Goal: Task Accomplishment & Management: Manage account settings

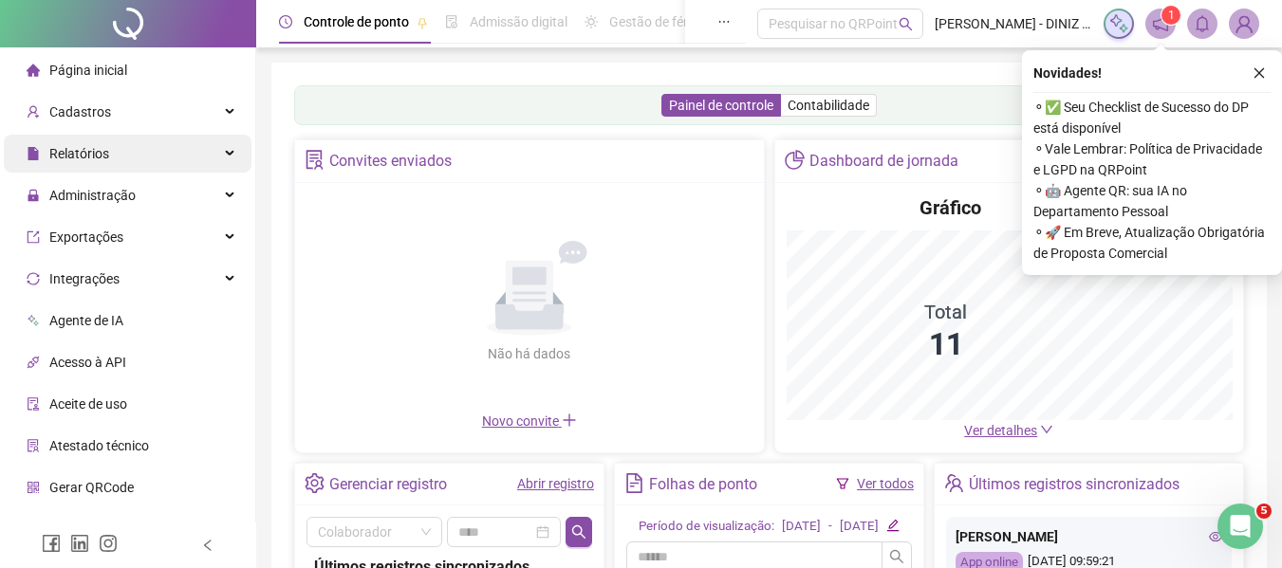
click at [178, 168] on div "Relatórios" at bounding box center [128, 154] width 248 height 38
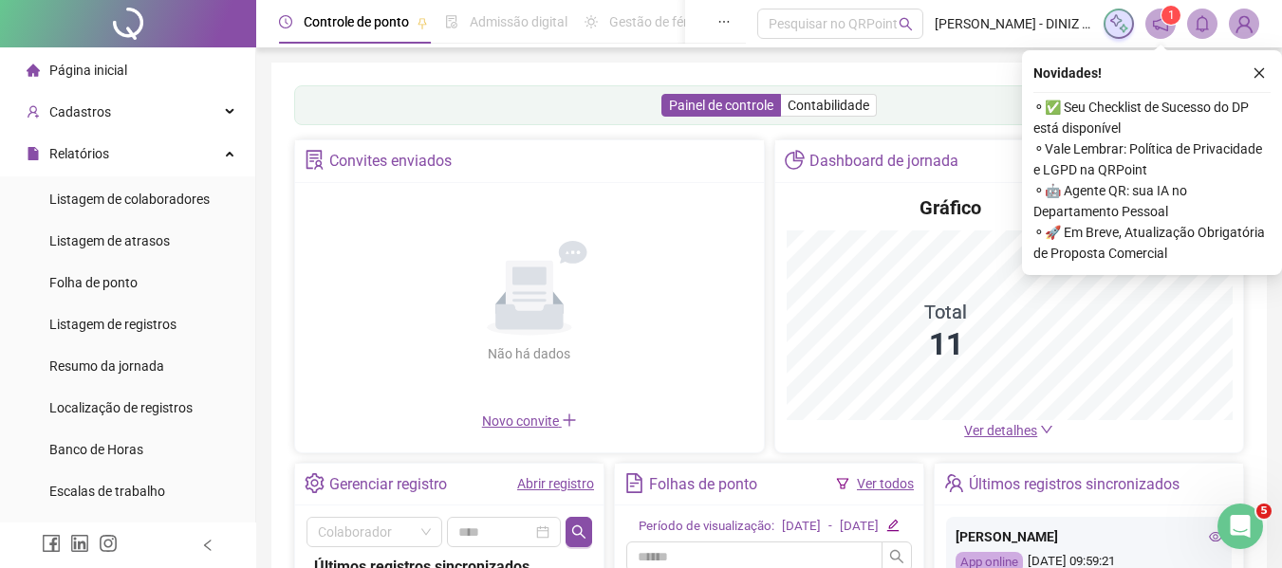
click at [220, 133] on ul "Página inicial Cadastros Relatórios Listagem de colaboradores Listagem de atras…" at bounding box center [128, 533] width 256 height 972
click at [208, 150] on div "Relatórios" at bounding box center [128, 154] width 248 height 38
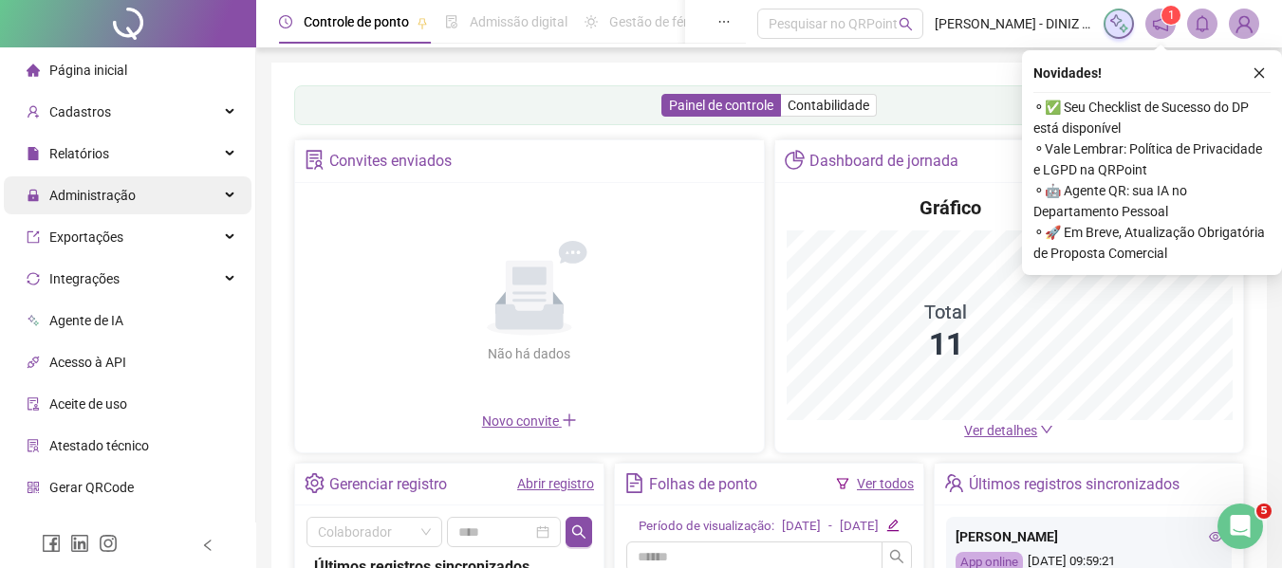
click at [180, 213] on div "Administração" at bounding box center [128, 196] width 248 height 38
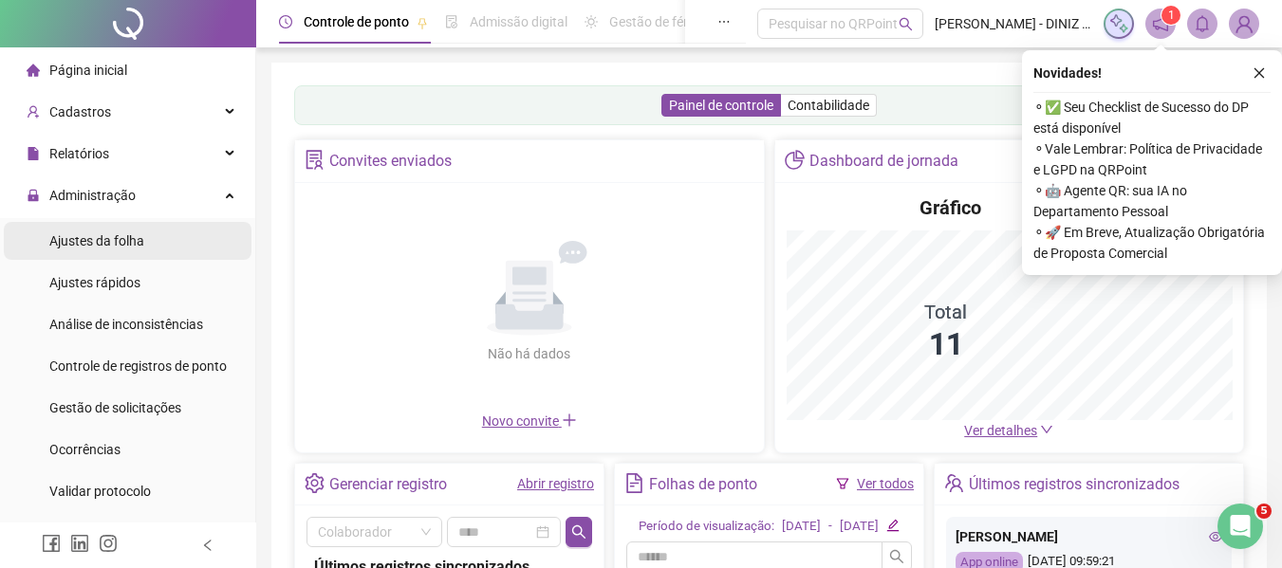
click at [159, 244] on li "Ajustes da folha" at bounding box center [128, 241] width 248 height 38
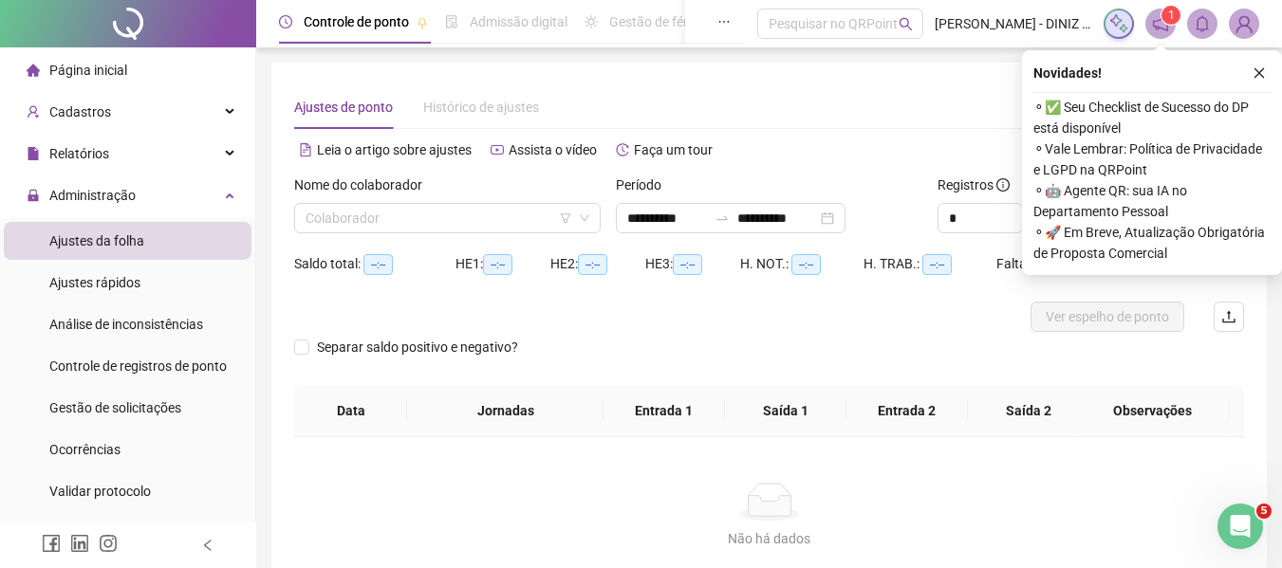
type input "**********"
click at [1259, 71] on icon "close" at bounding box center [1259, 72] width 13 height 13
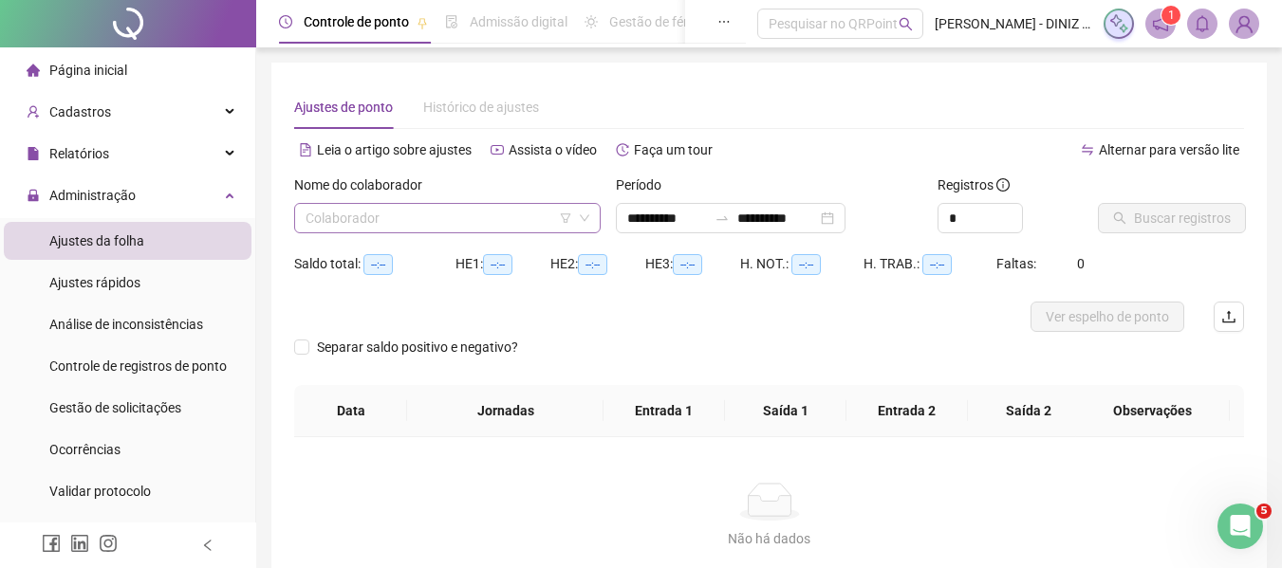
click at [379, 204] on input "search" at bounding box center [439, 218] width 267 height 28
click at [1249, 25] on img at bounding box center [1244, 23] width 28 height 28
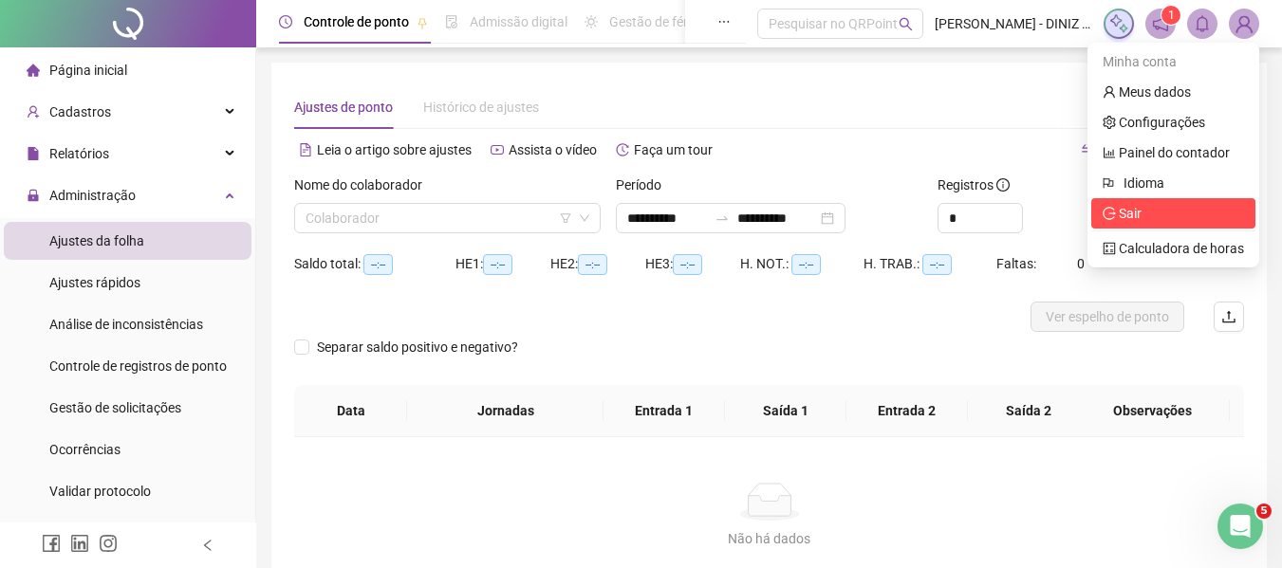
click at [1125, 206] on span "Sair" at bounding box center [1130, 213] width 23 height 15
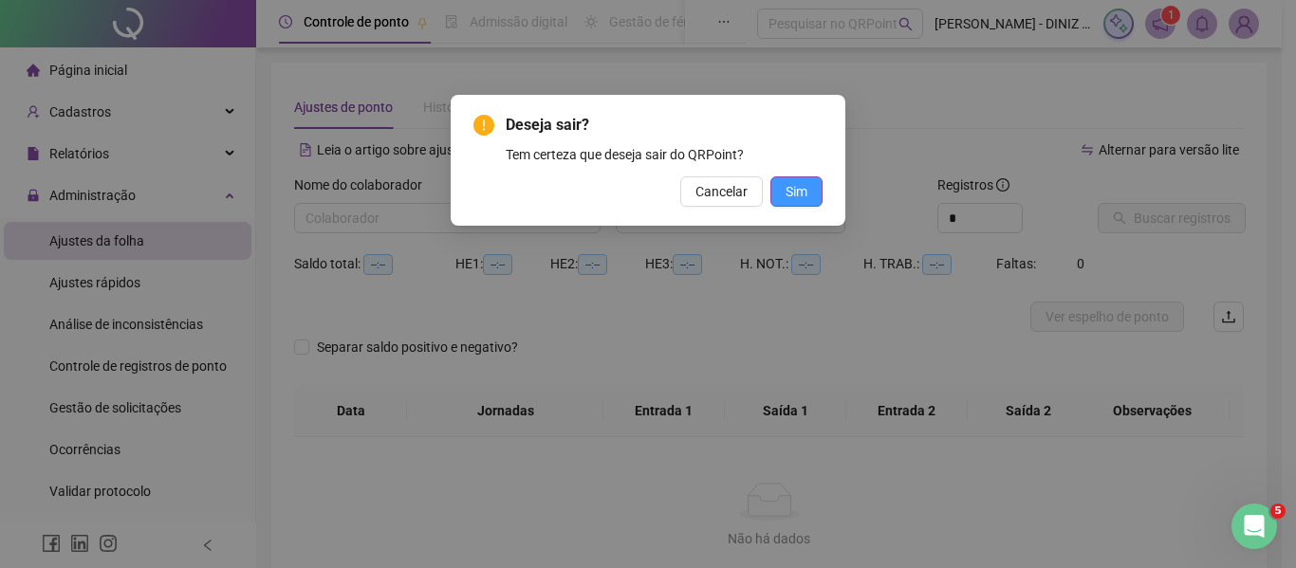
click at [797, 195] on span "Sim" at bounding box center [797, 191] width 22 height 21
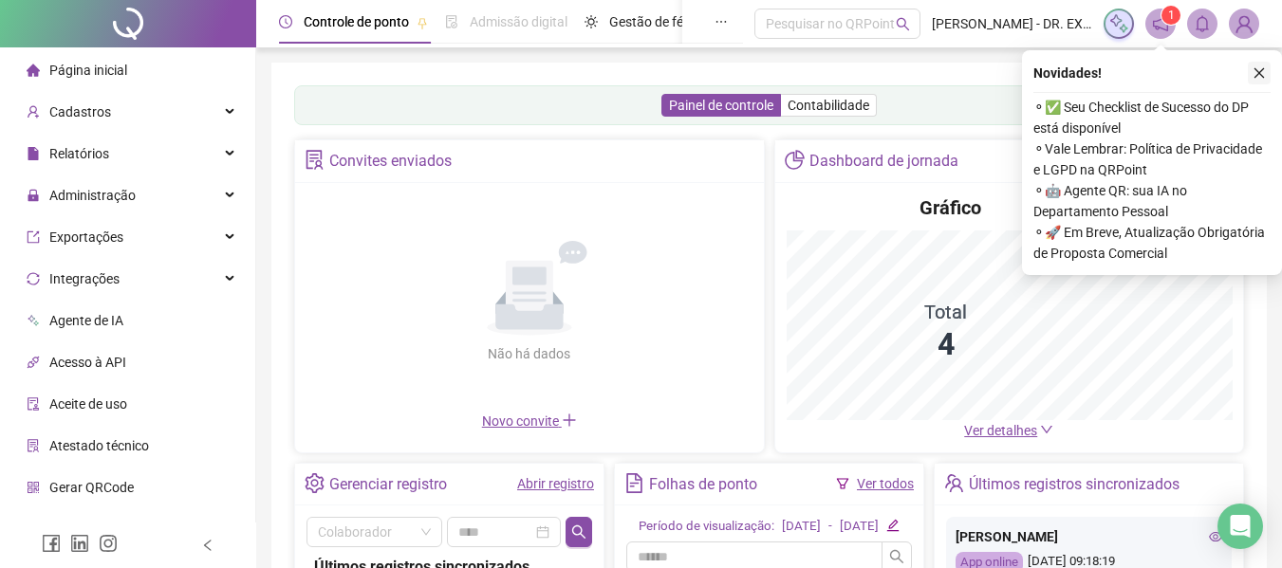
click at [1268, 78] on button "button" at bounding box center [1259, 73] width 23 height 23
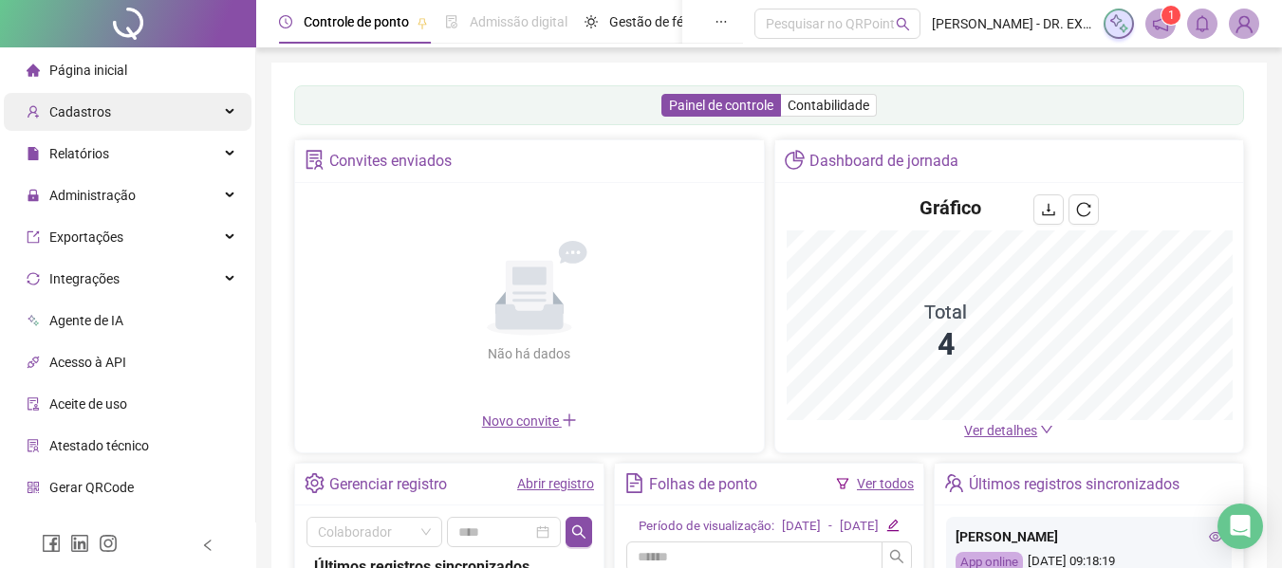
click at [175, 122] on div "Cadastros" at bounding box center [128, 112] width 248 height 38
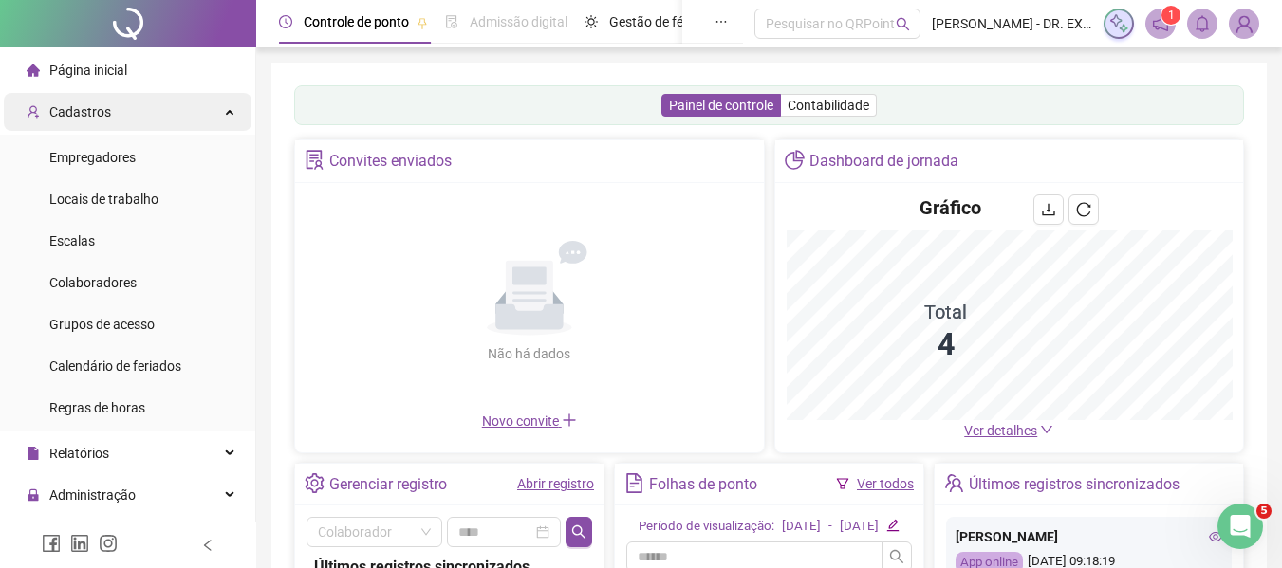
click at [177, 112] on div "Cadastros" at bounding box center [128, 112] width 248 height 38
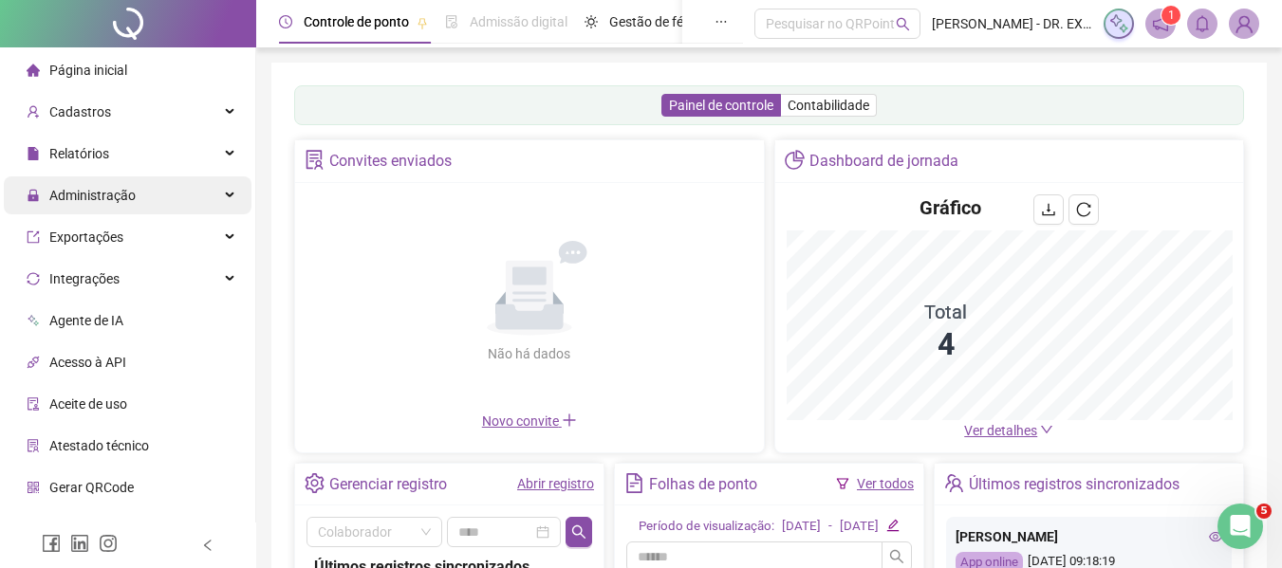
click at [171, 196] on div "Administração" at bounding box center [128, 196] width 248 height 38
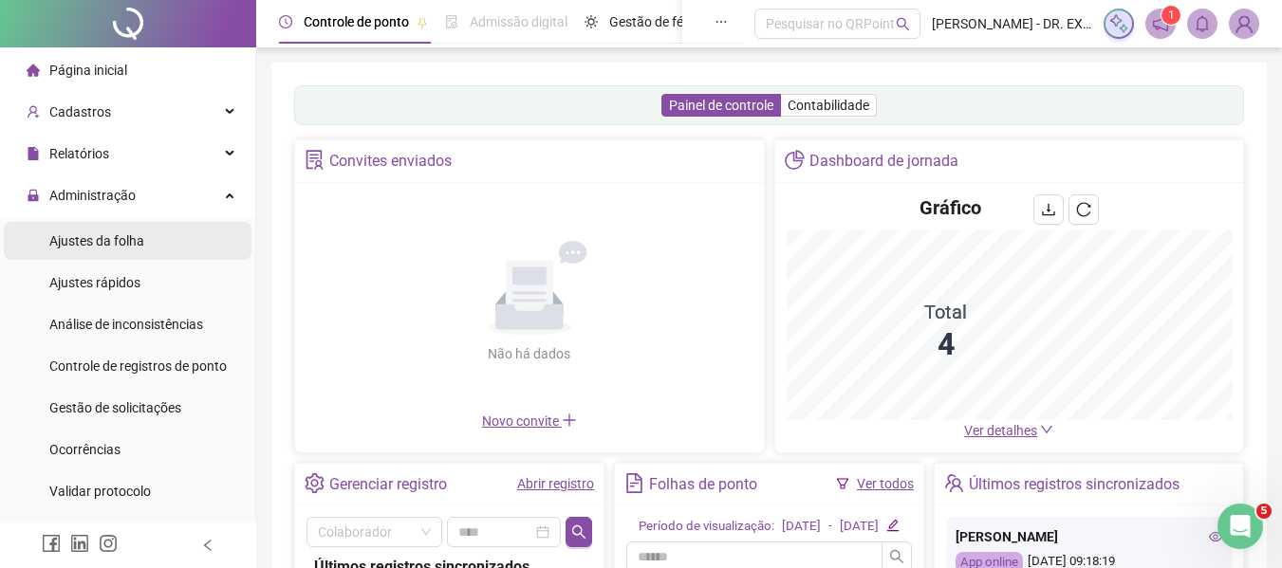
click at [140, 242] on span "Ajustes da folha" at bounding box center [96, 240] width 95 height 15
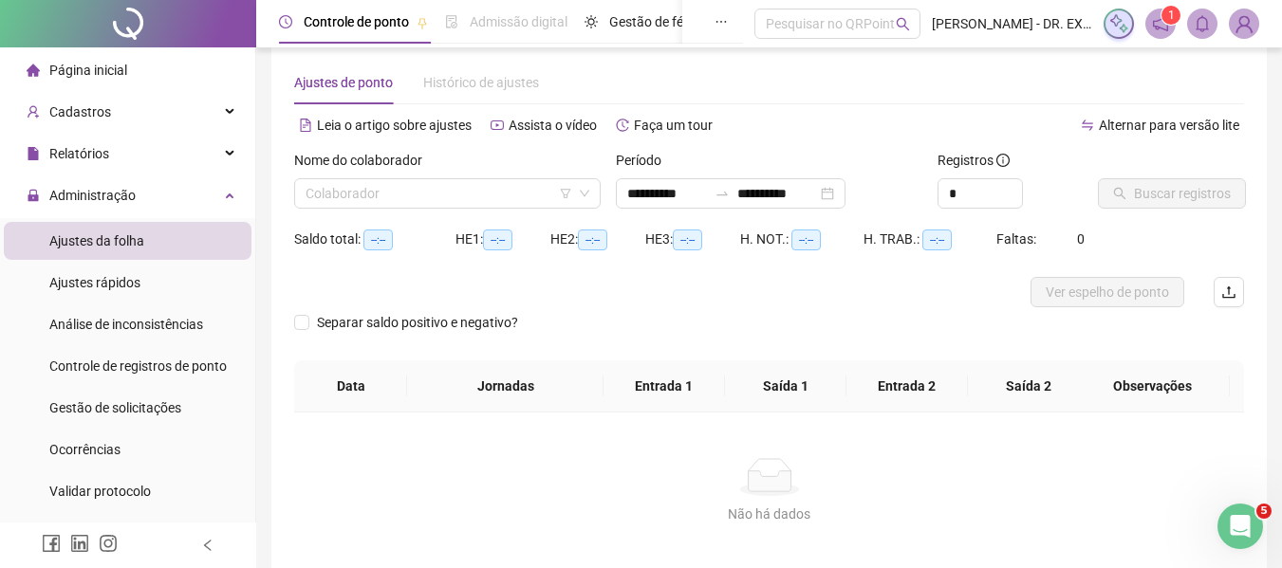
scroll to position [31, 0]
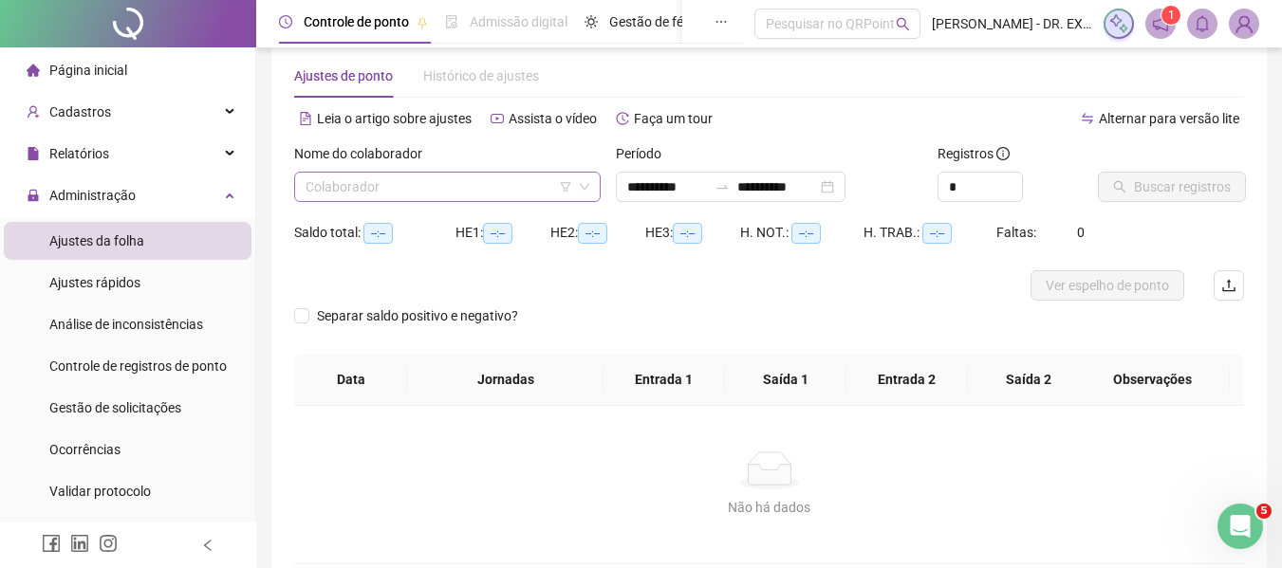
type input "**********"
click at [427, 176] on input "search" at bounding box center [439, 187] width 267 height 28
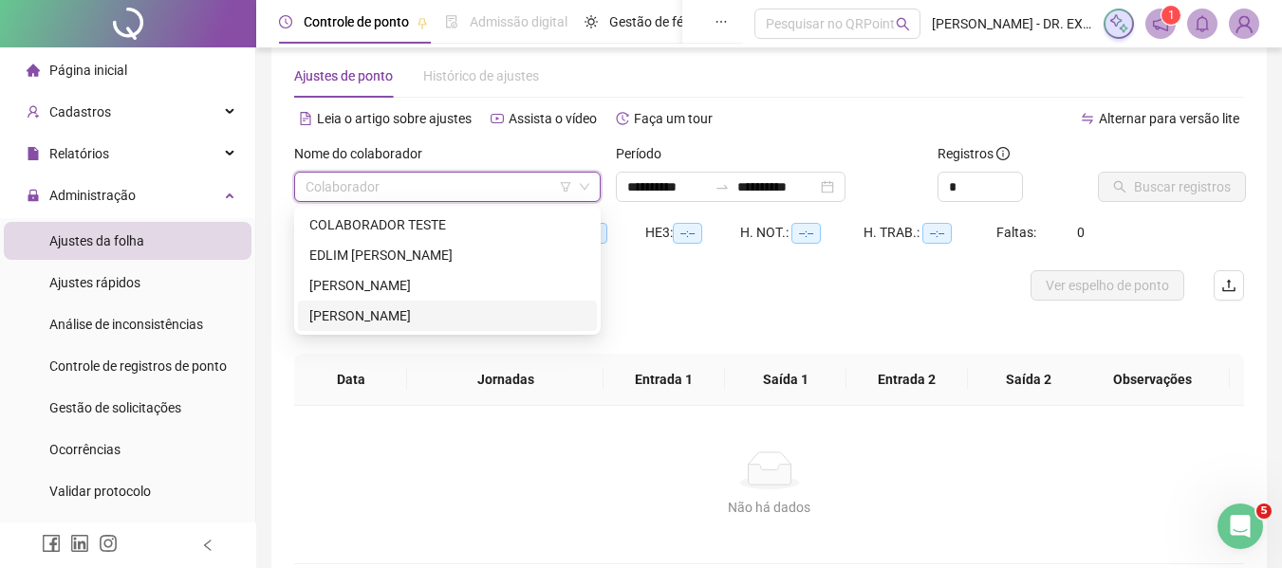
click at [407, 308] on div "POLIANA NUNES RIBEIRO" at bounding box center [447, 316] width 276 height 21
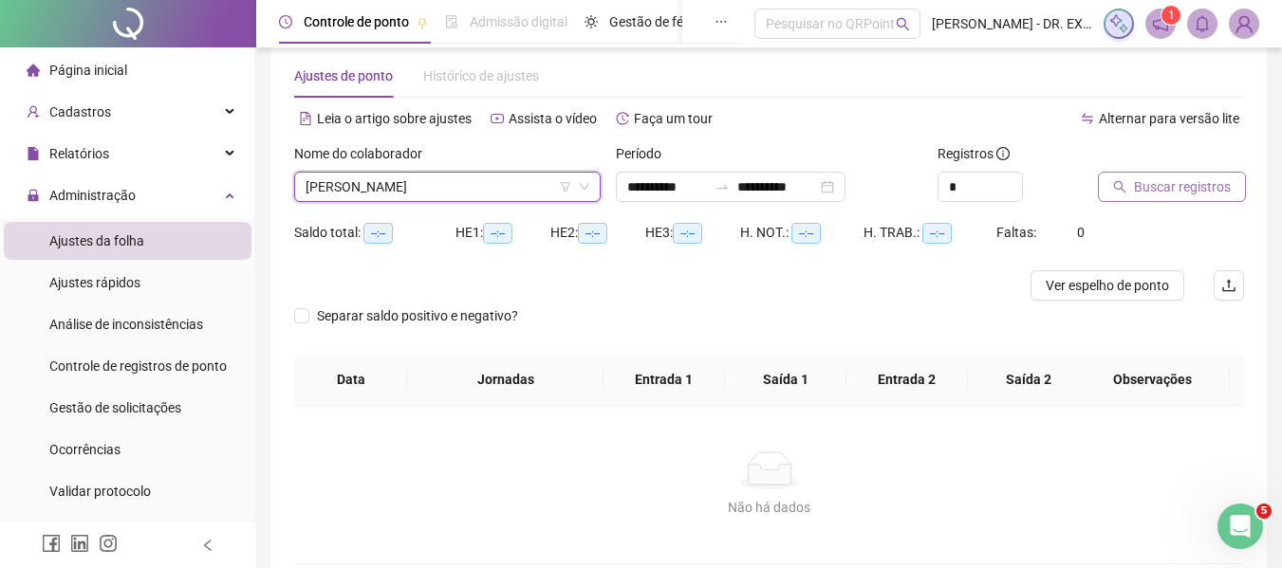
click at [1116, 193] on icon "search" at bounding box center [1119, 186] width 13 height 13
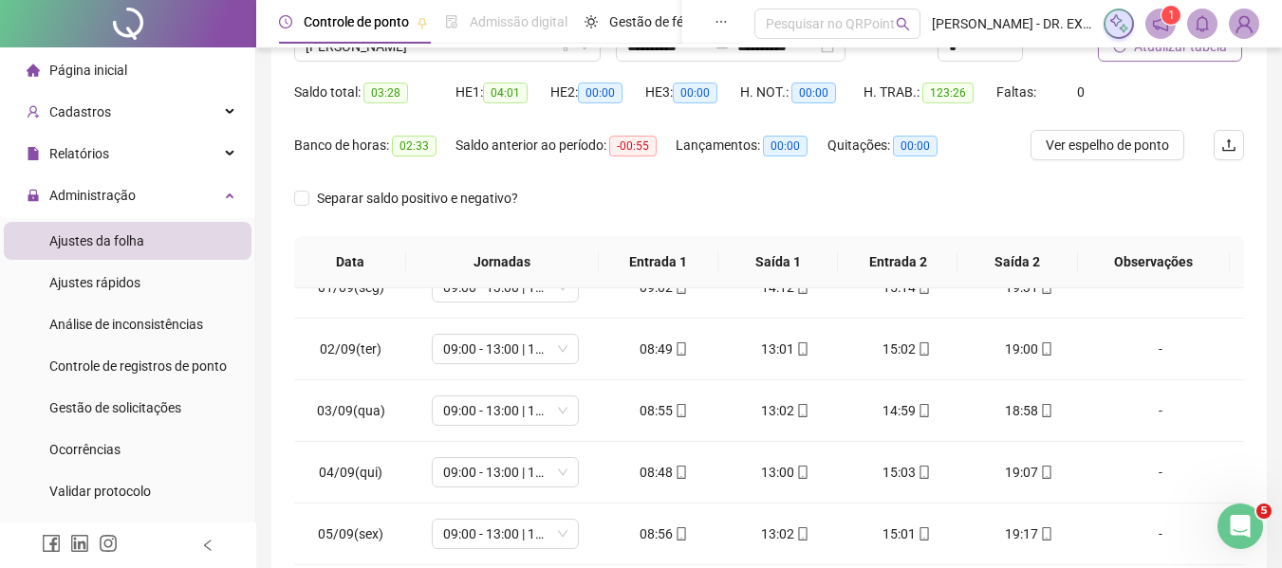
scroll to position [158, 0]
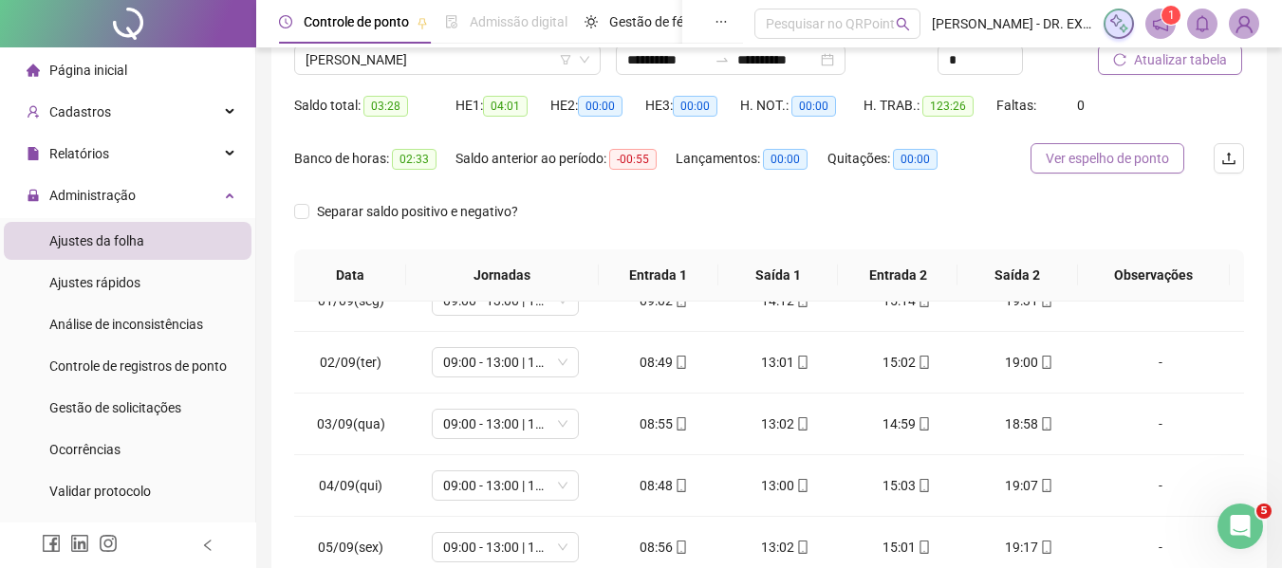
click at [1057, 172] on button "Ver espelho de ponto" at bounding box center [1108, 158] width 154 height 30
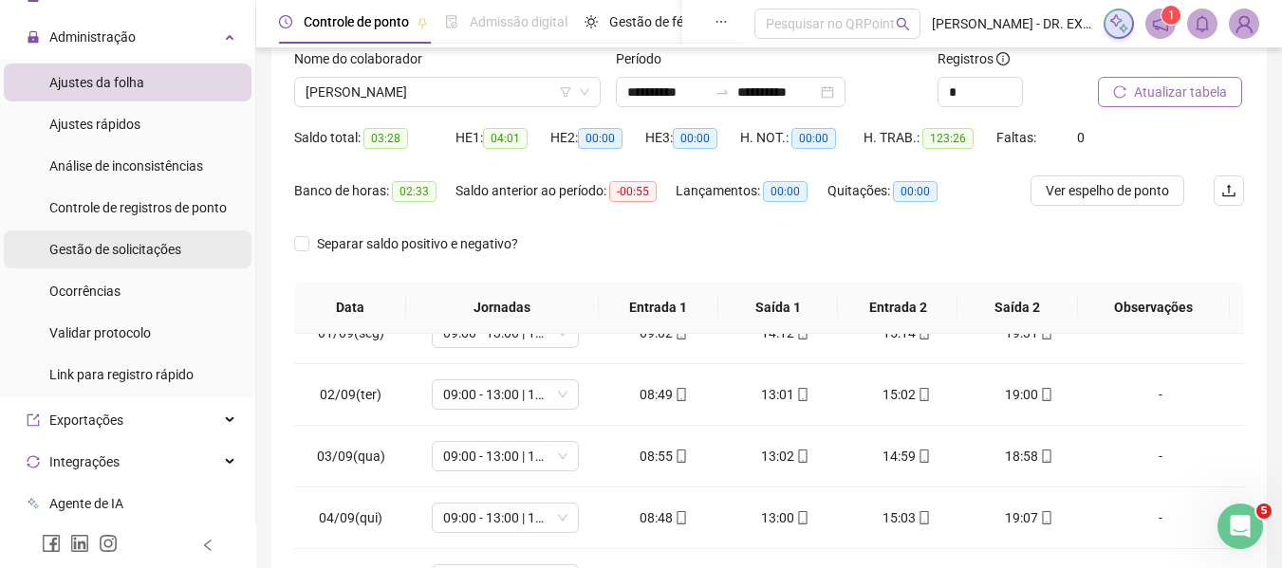
click at [168, 263] on div "Gestão de solicitações" at bounding box center [115, 250] width 132 height 38
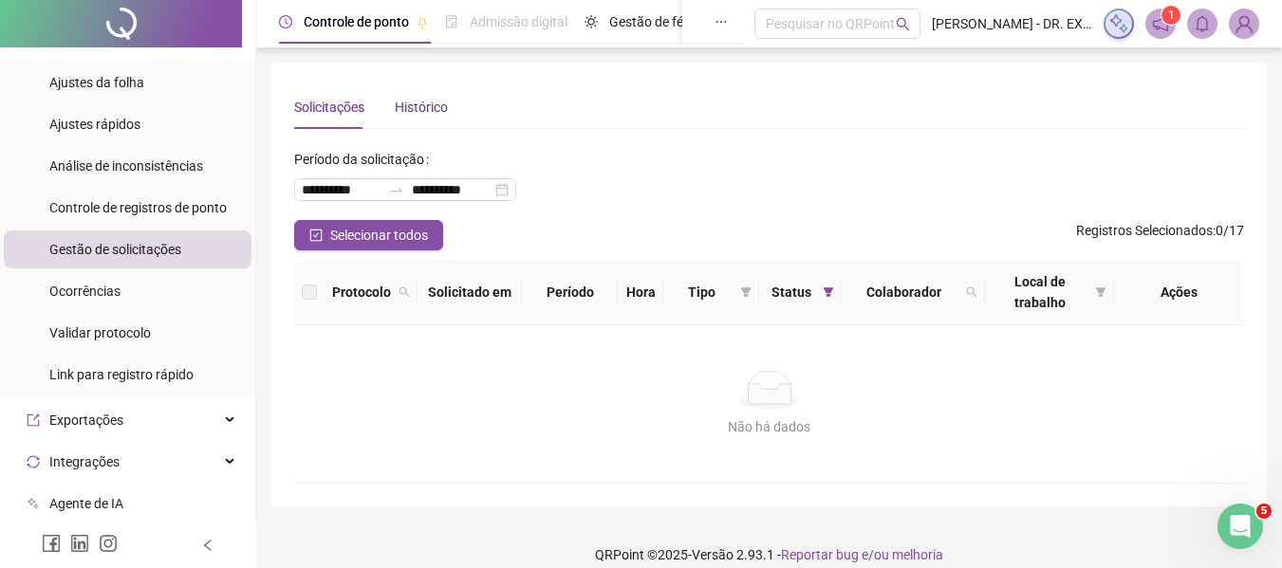
click at [415, 117] on div "Histórico" at bounding box center [421, 107] width 53 height 21
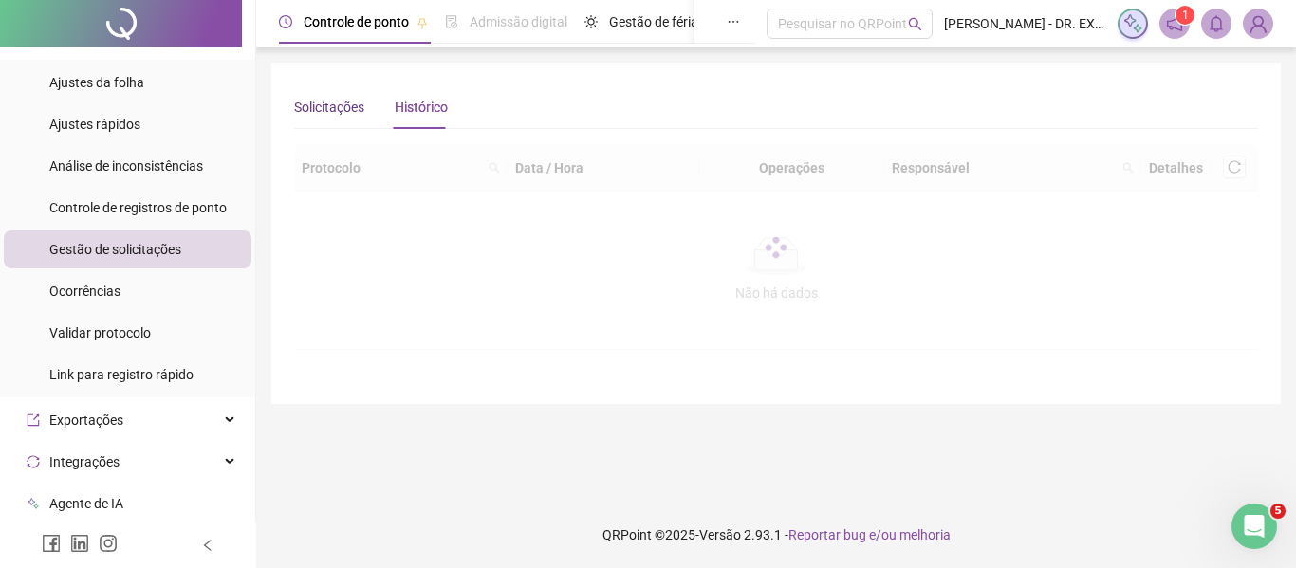
click at [351, 117] on div "Solicitações" at bounding box center [329, 107] width 70 height 21
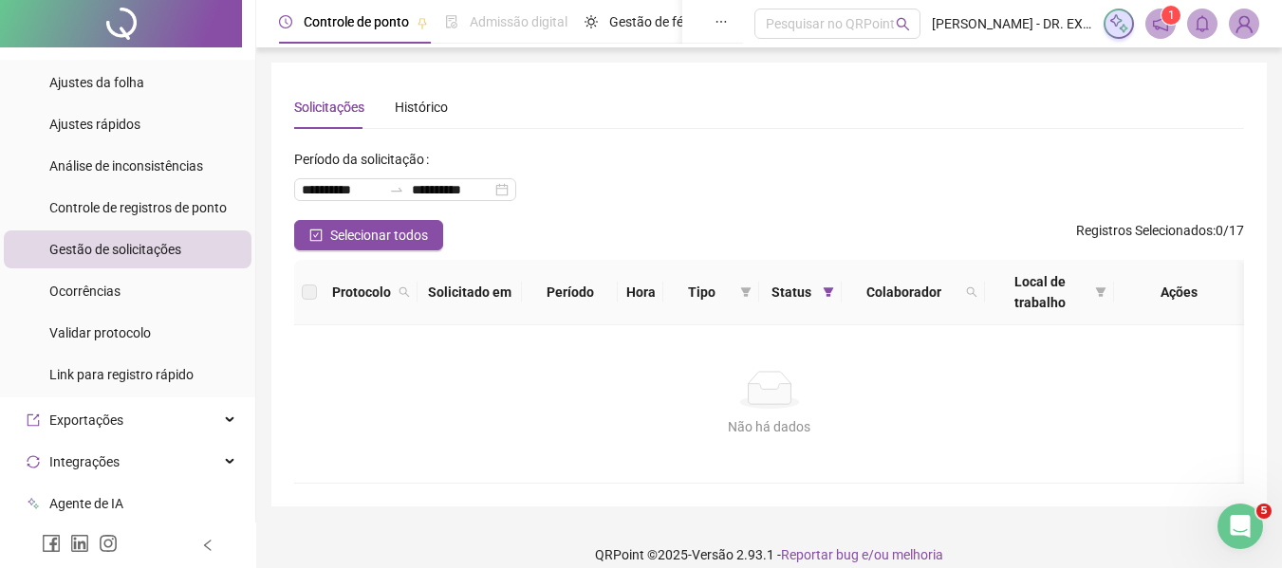
click at [814, 289] on div "Status" at bounding box center [800, 292] width 67 height 21
click at [829, 298] on span at bounding box center [828, 292] width 19 height 28
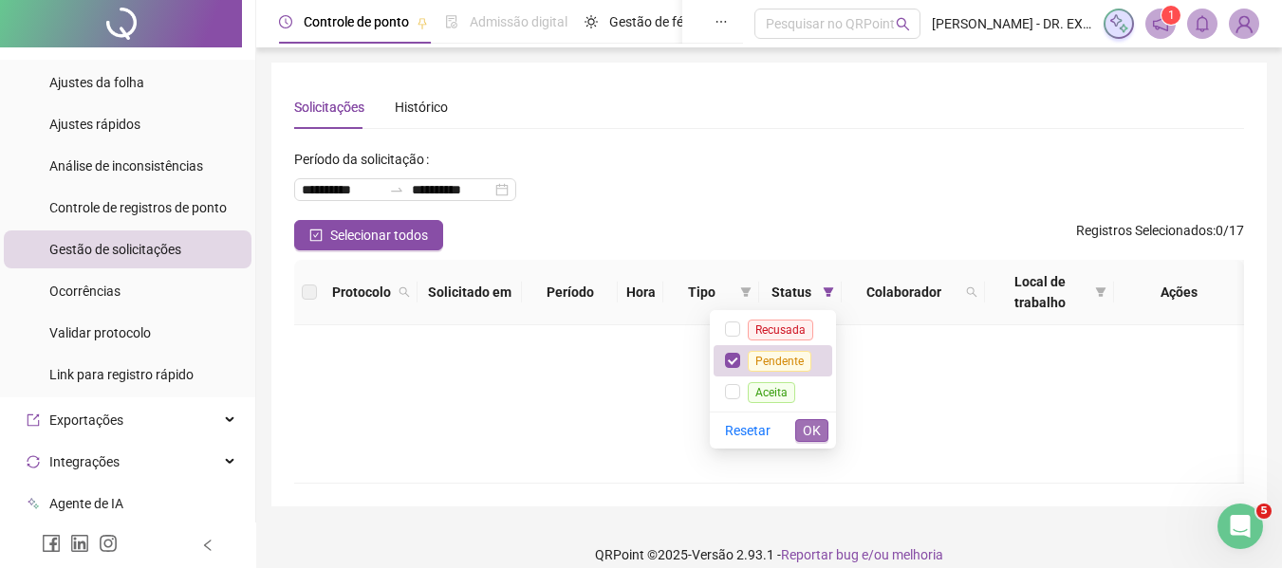
click at [815, 434] on span "OK" at bounding box center [812, 430] width 18 height 21
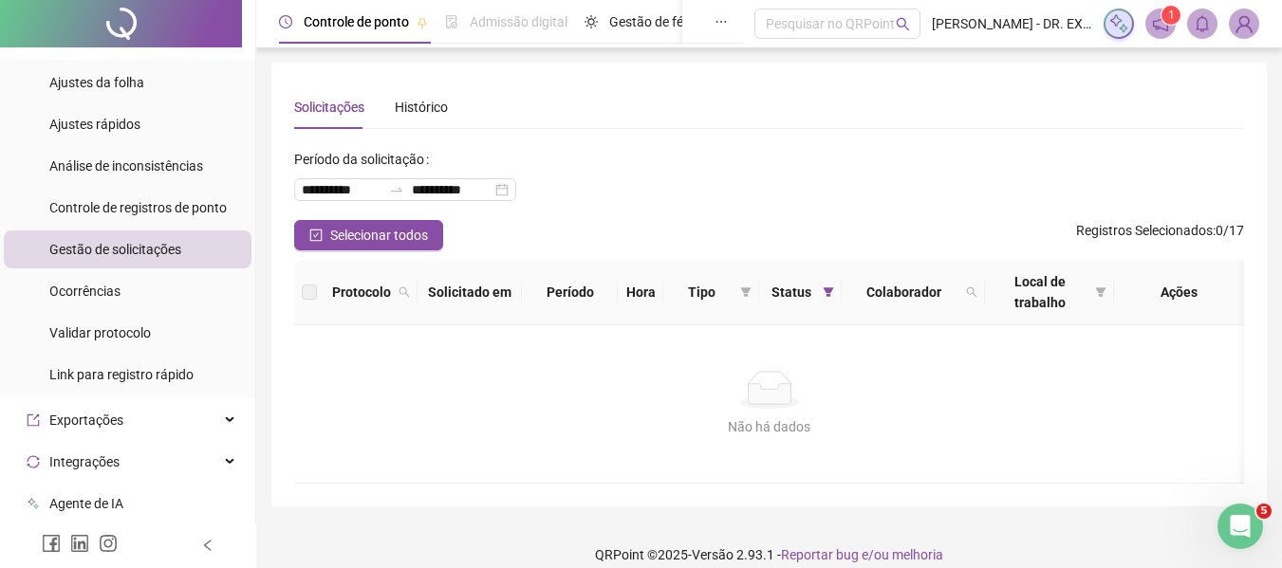
click at [794, 300] on span "Status" at bounding box center [791, 292] width 48 height 21
click at [825, 290] on icon "filter" at bounding box center [829, 292] width 10 height 9
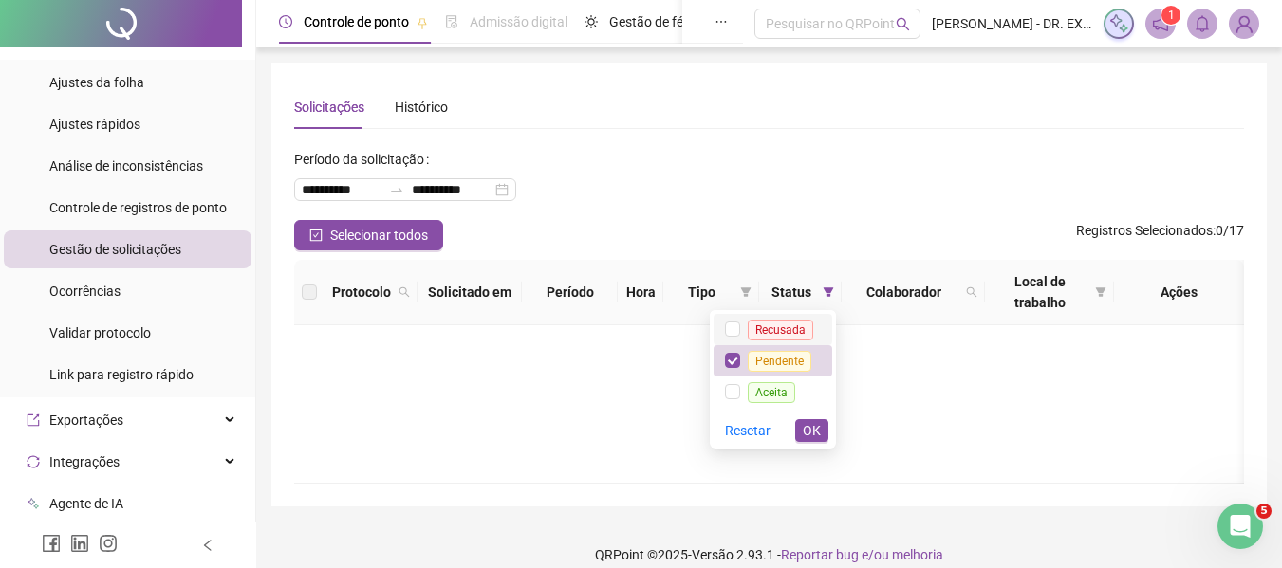
click at [771, 333] on span "Recusada" at bounding box center [780, 330] width 65 height 21
click at [821, 427] on button "OK" at bounding box center [811, 430] width 33 height 23
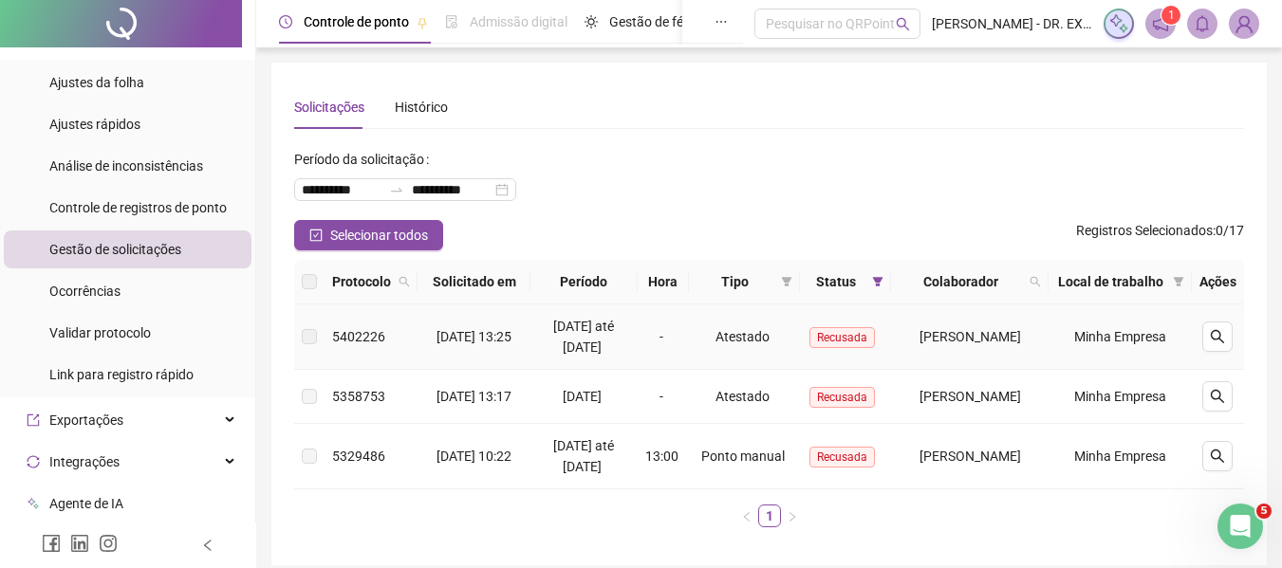
click at [640, 368] on td "-" at bounding box center [663, 337] width 51 height 65
click at [1225, 345] on icon "search" at bounding box center [1217, 336] width 15 height 15
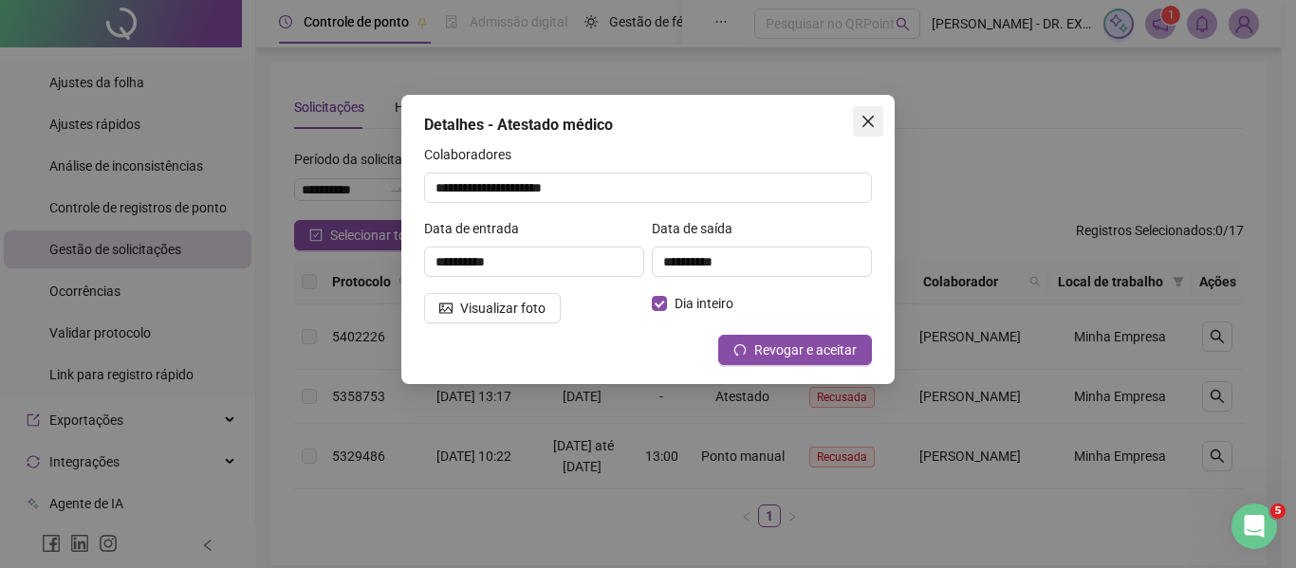
click at [881, 123] on span "Close" at bounding box center [868, 121] width 30 height 15
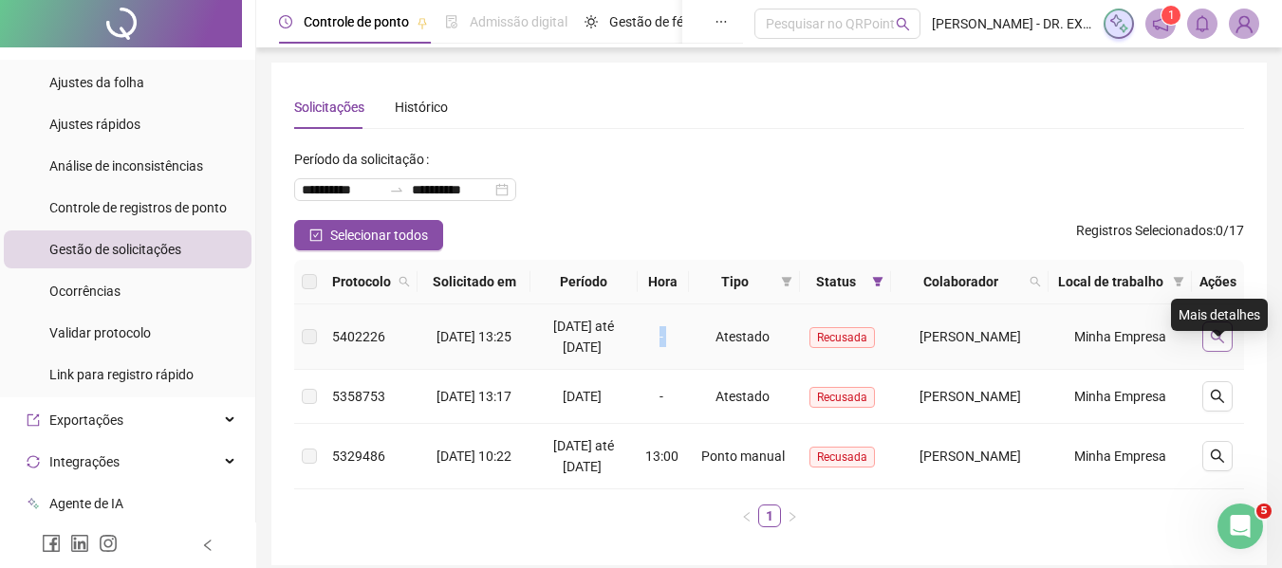
click at [1211, 352] on button "button" at bounding box center [1217, 337] width 30 height 30
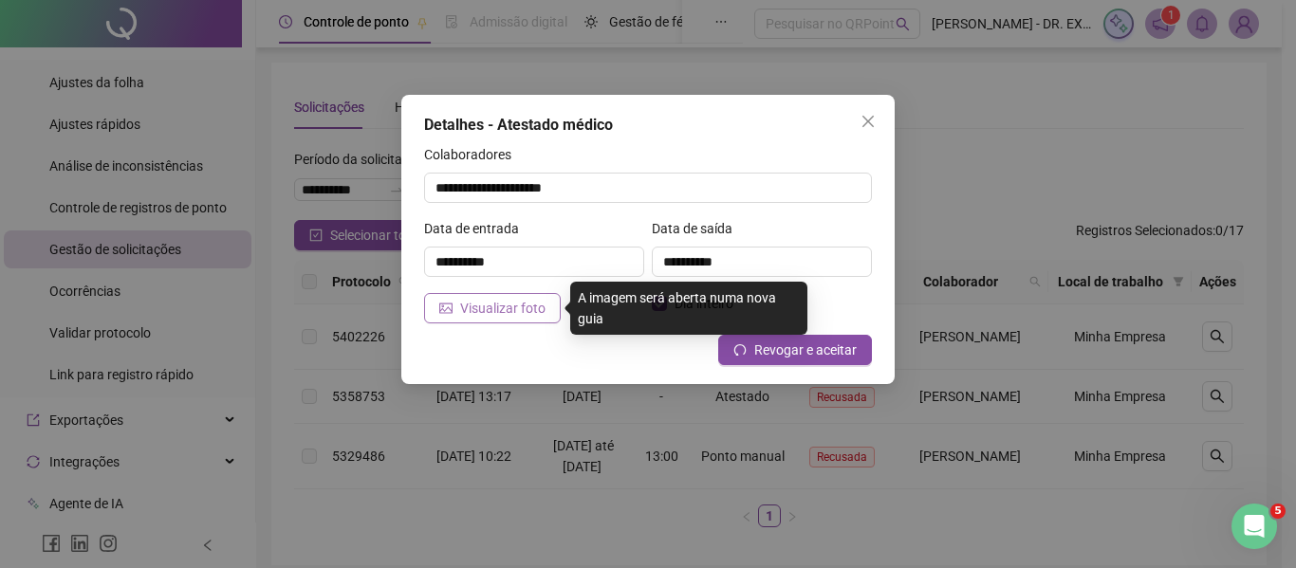
click at [498, 304] on span "Visualizar foto" at bounding box center [502, 308] width 85 height 21
